Goal: Navigation & Orientation: Find specific page/section

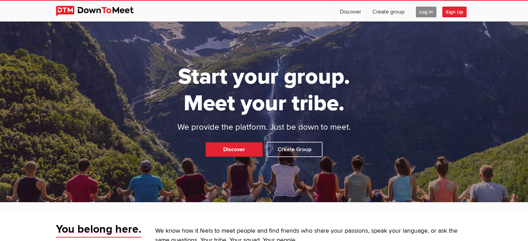
click at [429, 7] on span "Log In" at bounding box center [426, 12] width 20 height 11
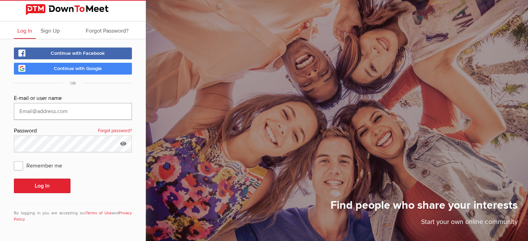
type input "[EMAIL_ADDRESS][DOMAIN_NAME]"
click at [43, 183] on button "Log In" at bounding box center [42, 186] width 57 height 15
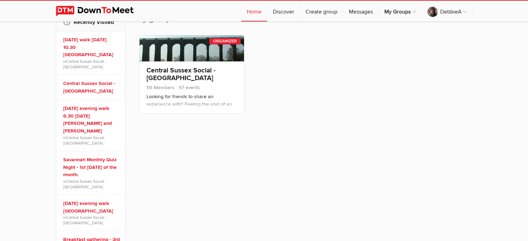
scroll to position [118, 0]
click at [158, 70] on link "Central Sussex Social - [GEOGRAPHIC_DATA]" at bounding box center [181, 74] width 69 height 16
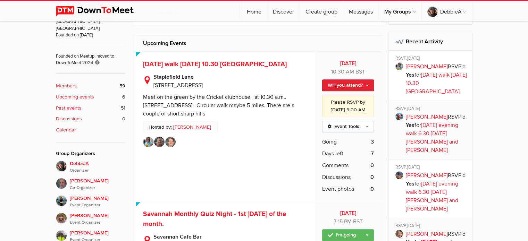
scroll to position [274, 0]
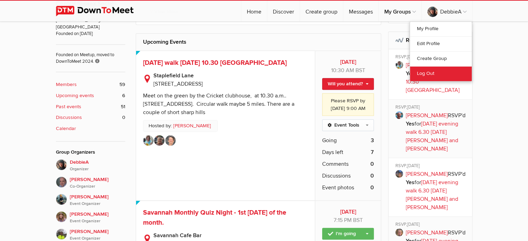
click at [426, 72] on link "Log Out" at bounding box center [441, 73] width 62 height 15
